Goal: Task Accomplishment & Management: Complete application form

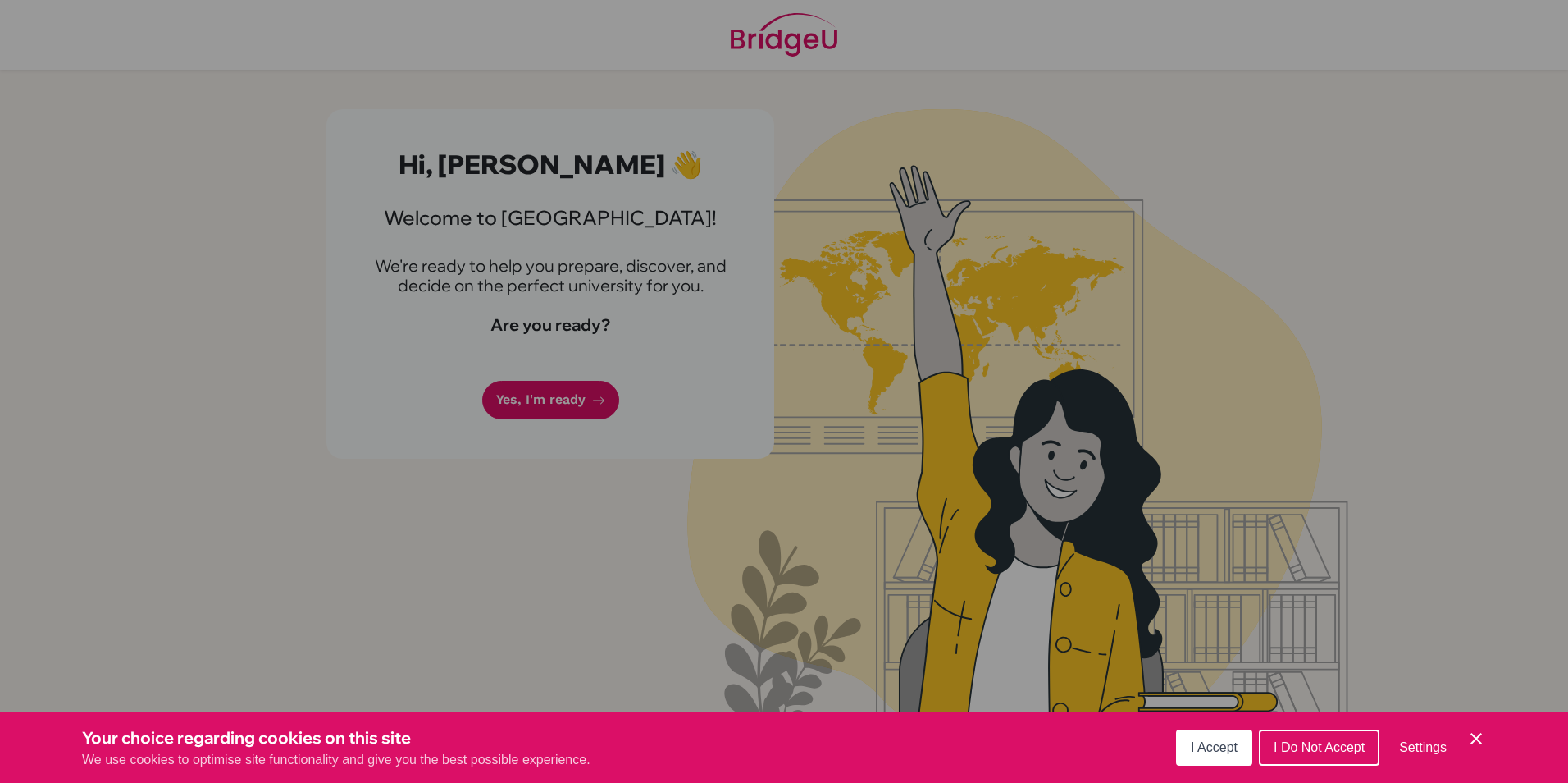
click at [1222, 731] on button "I Accept" at bounding box center [1214, 747] width 76 height 36
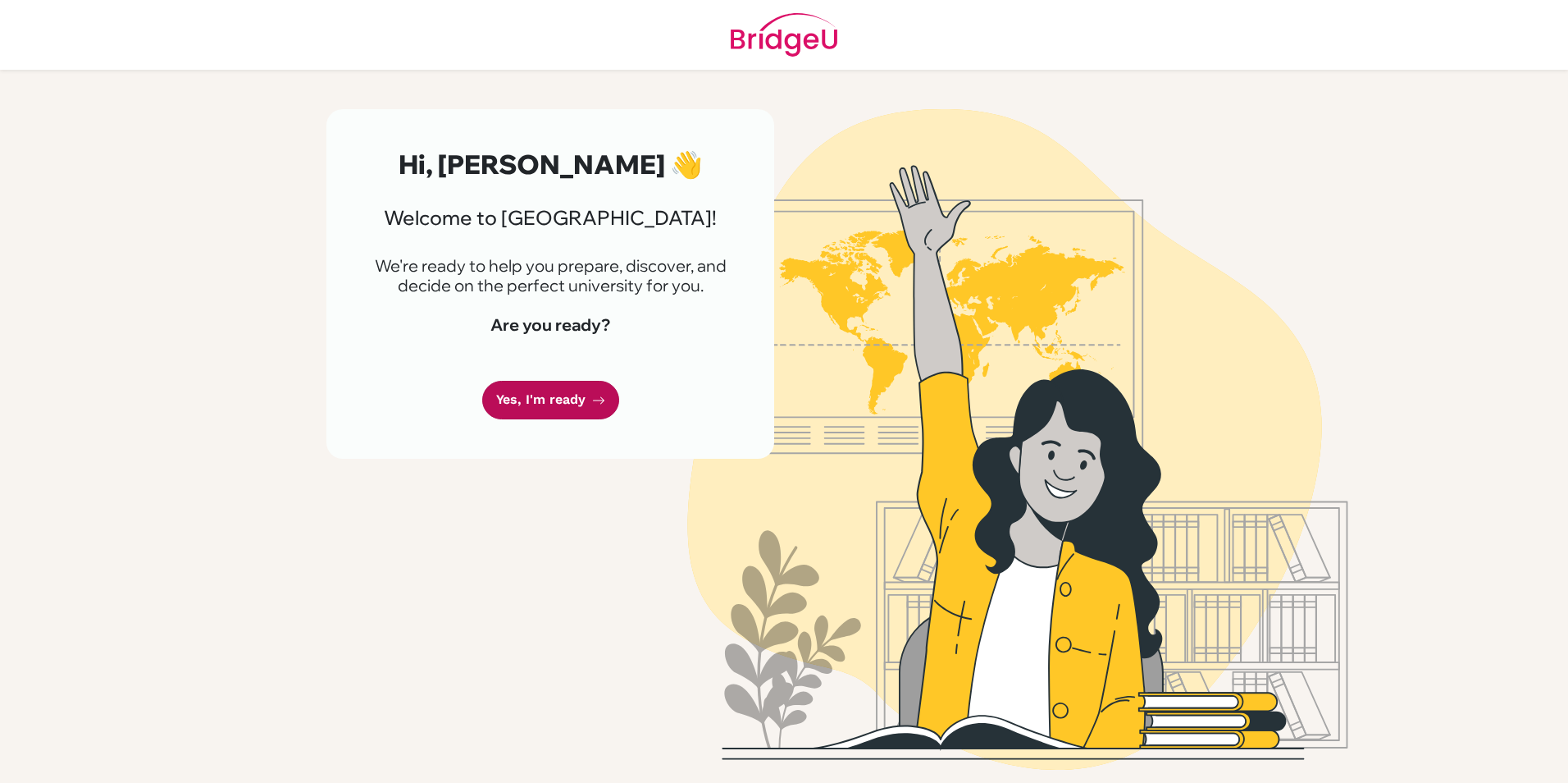
click at [589, 412] on link "Yes, I'm ready" at bounding box center [551, 400] width 137 height 38
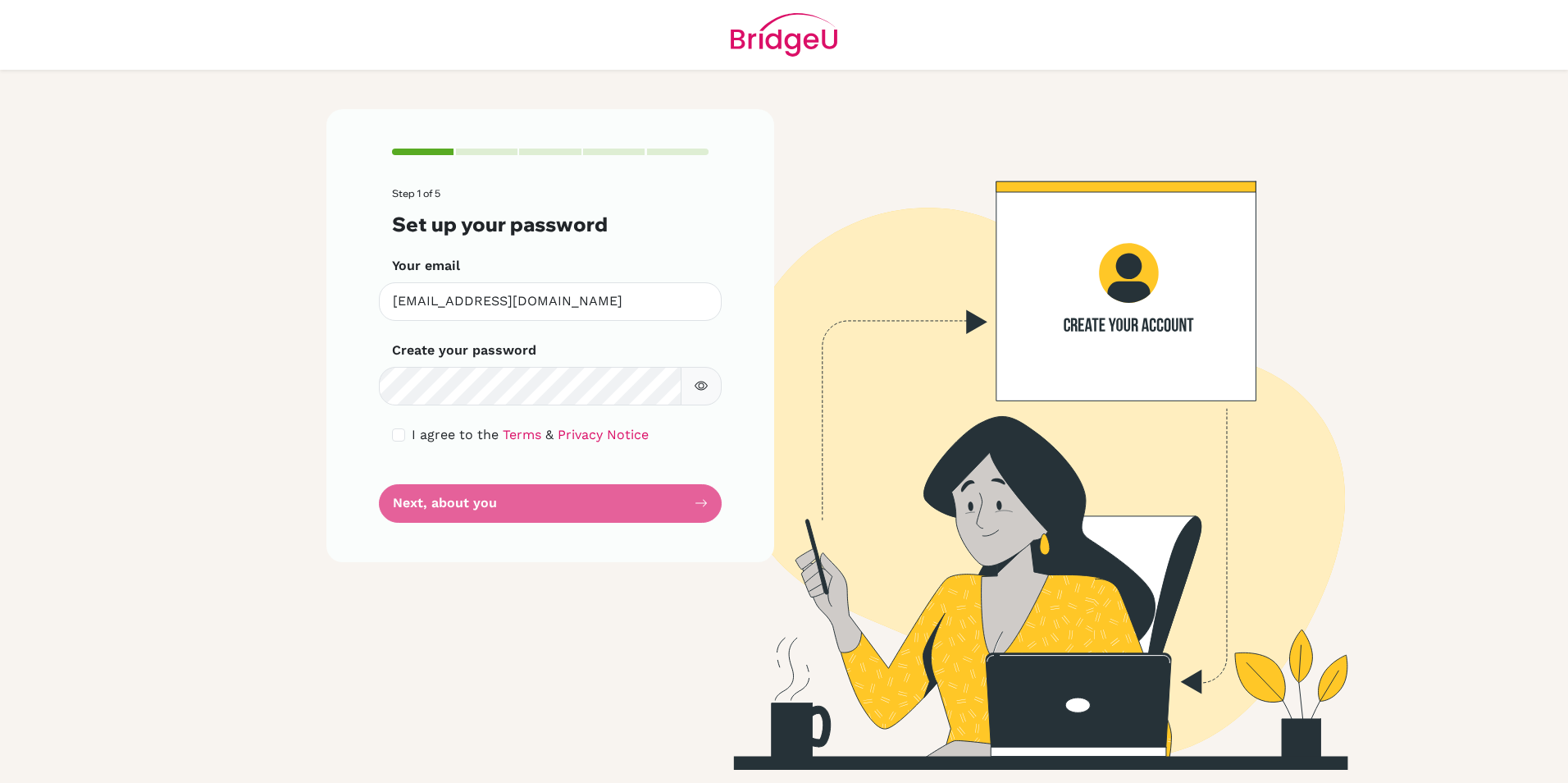
drag, startPoint x: 484, startPoint y: 437, endPoint x: 473, endPoint y: 437, distance: 11.0
click at [482, 437] on span "I agree to the" at bounding box center [454, 434] width 87 height 15
drag, startPoint x: 413, startPoint y: 435, endPoint x: 404, endPoint y: 435, distance: 9.0
click at [404, 435] on div "I agree to the Terms & Privacy Notice" at bounding box center [550, 435] width 317 height 20
click at [404, 435] on input "checkbox" at bounding box center [398, 435] width 13 height 13
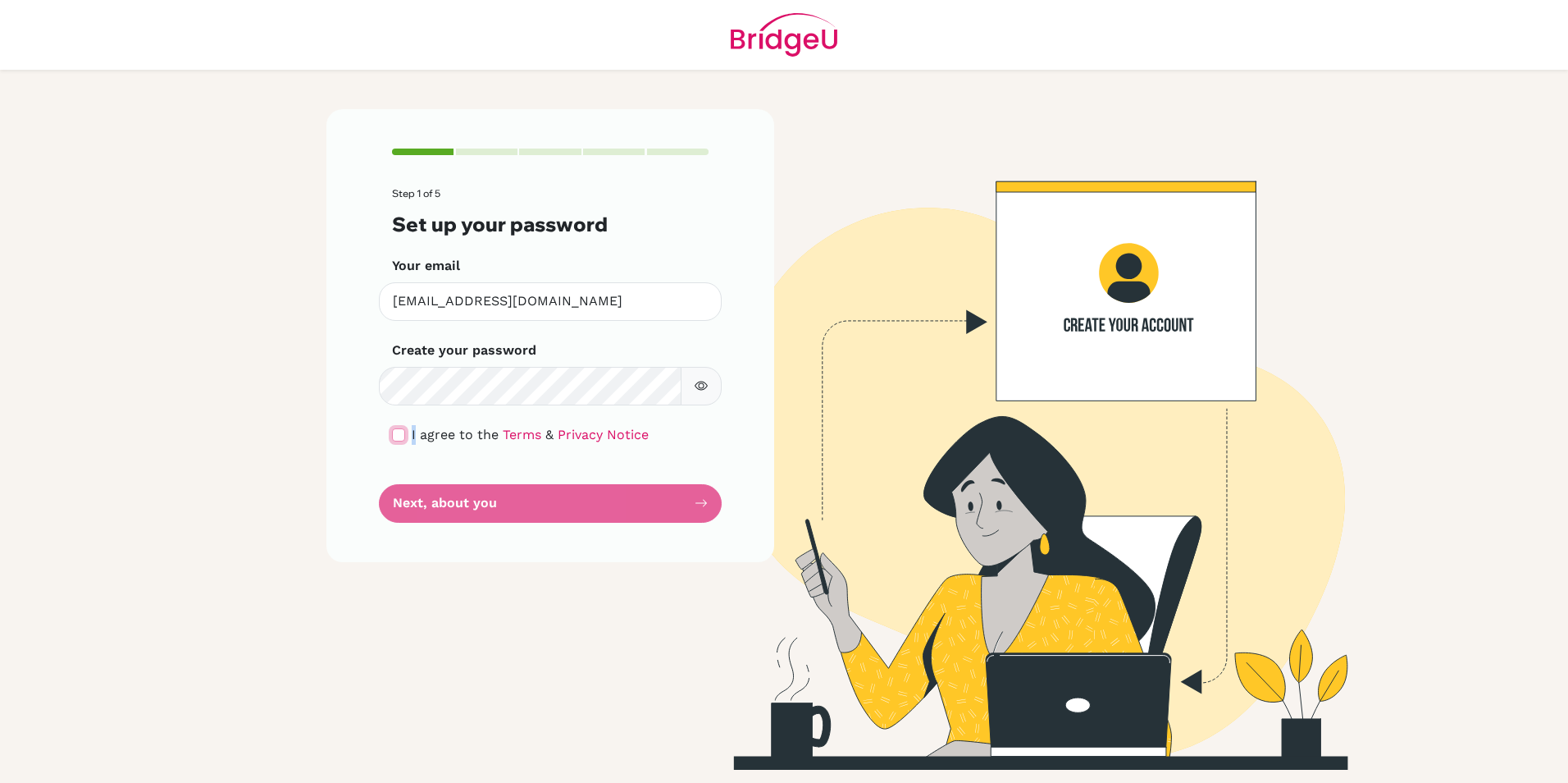
checkbox input "true"
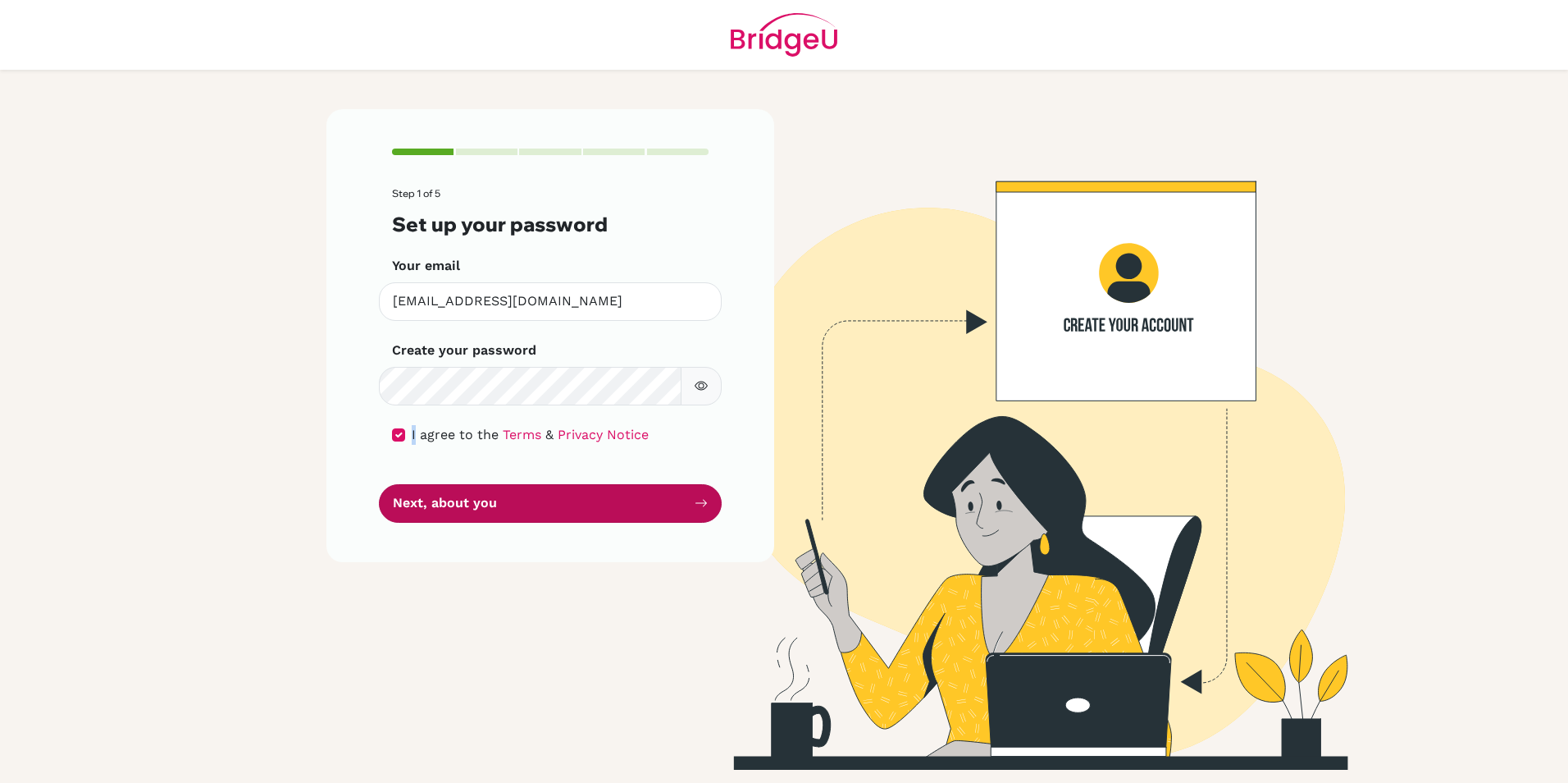
click at [446, 487] on button "Next, about you" at bounding box center [551, 503] width 343 height 38
